Goal: Check status

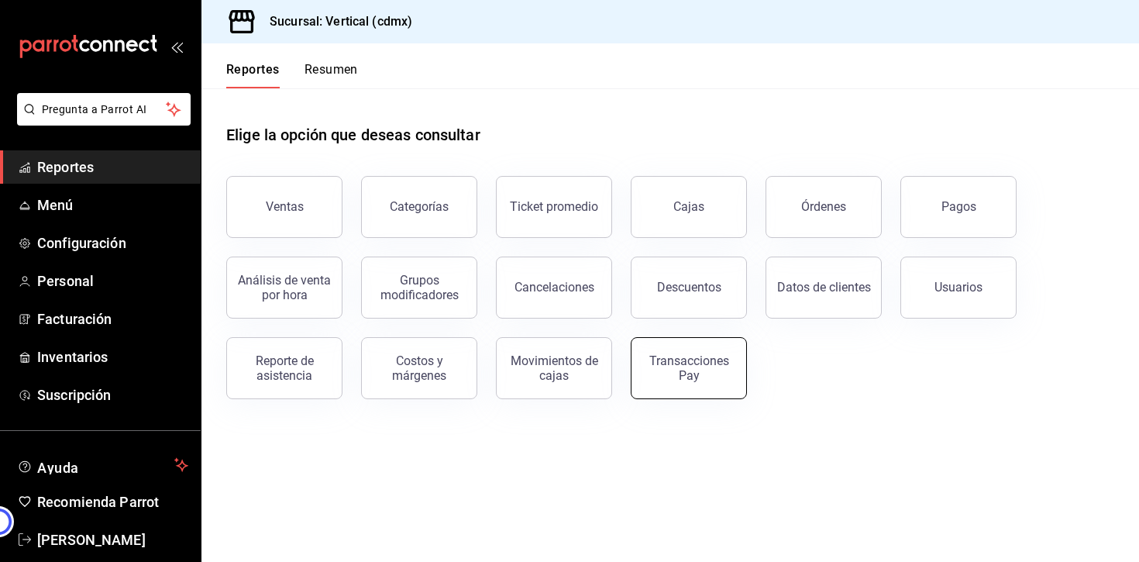
click at [648, 360] on div "Transacciones Pay" at bounding box center [689, 367] width 96 height 29
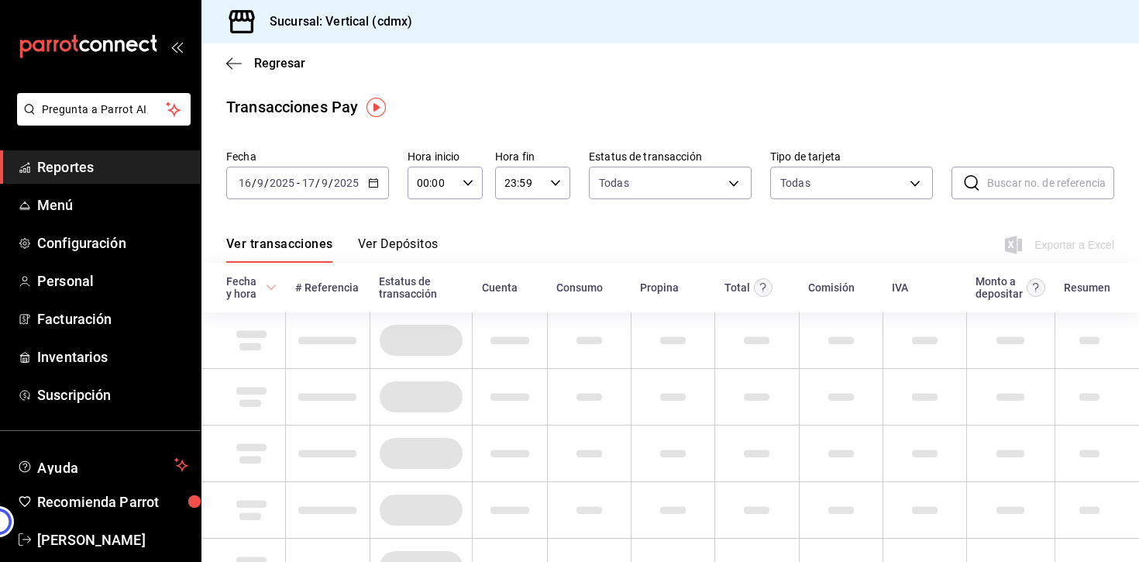
click at [405, 244] on button "Ver Depósitos" at bounding box center [398, 249] width 81 height 26
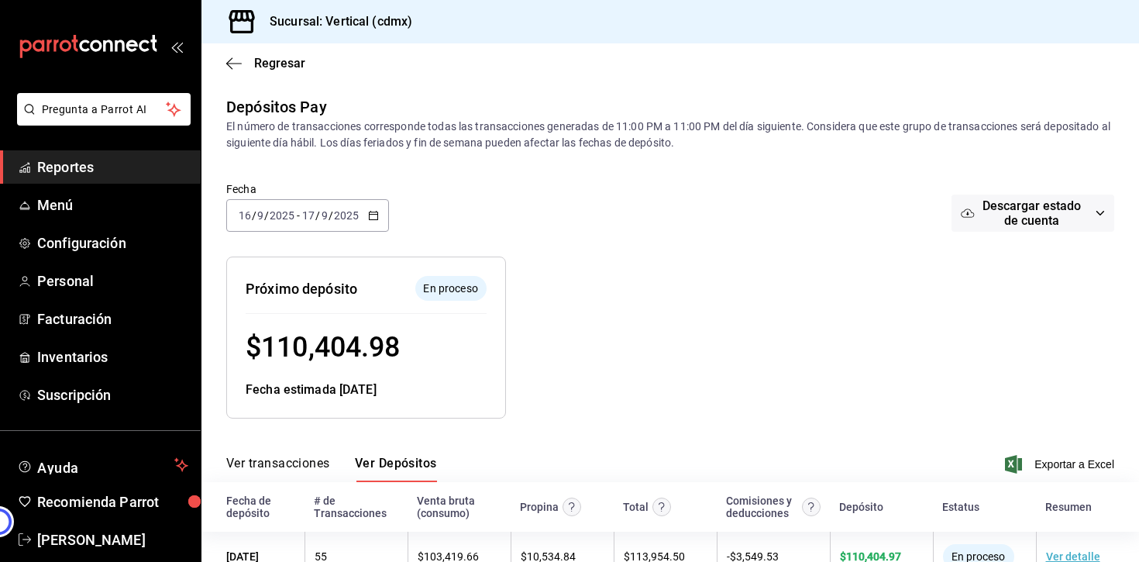
scroll to position [46, 0]
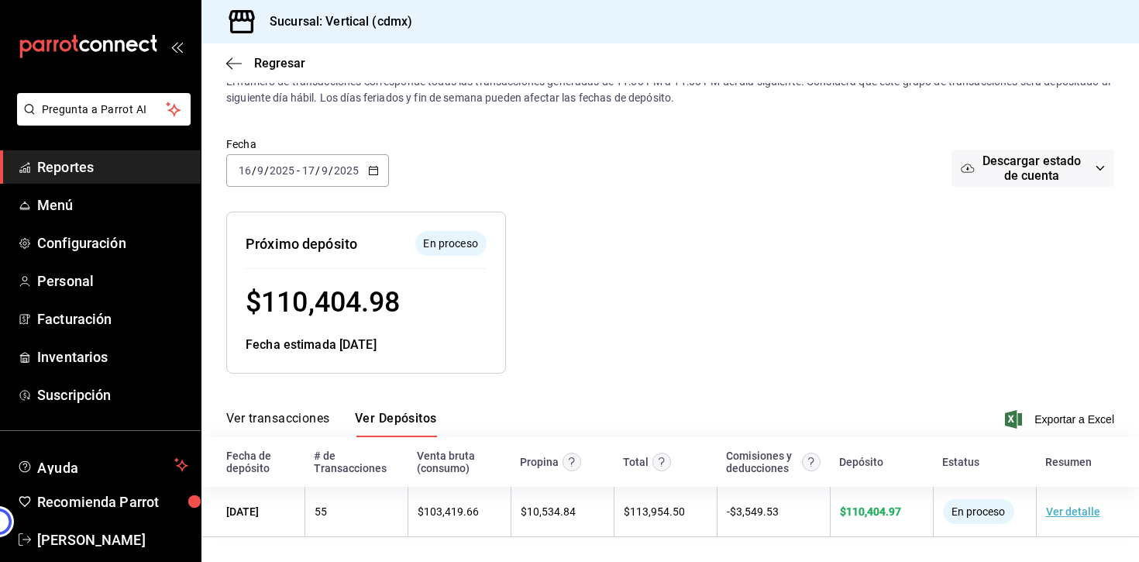
click at [369, 172] on \(Stroke\) "button" at bounding box center [373, 171] width 9 height 9
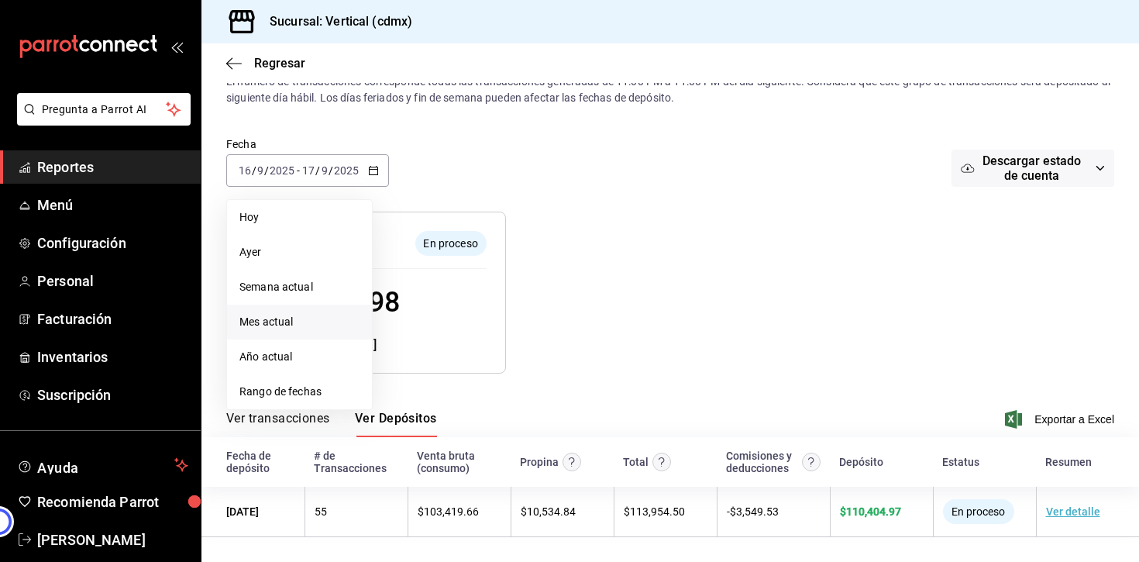
click at [295, 314] on span "Mes actual" at bounding box center [299, 322] width 120 height 16
